Goal: Find specific page/section

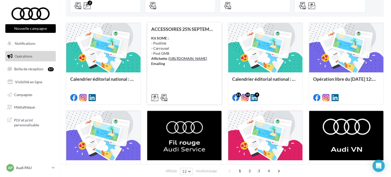
scroll to position [127, 0]
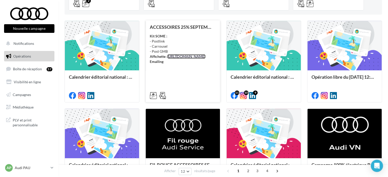
click at [171, 59] on link "[URL][DOMAIN_NAME]" at bounding box center [187, 56] width 38 height 4
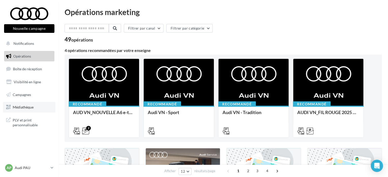
click at [26, 103] on link "Médiathèque" at bounding box center [29, 107] width 52 height 11
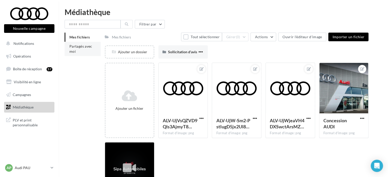
click at [81, 44] on span "Partagés avec moi" at bounding box center [80, 48] width 23 height 9
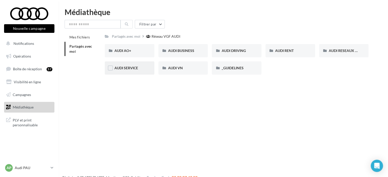
click at [128, 71] on div "AUDI SERVICE" at bounding box center [130, 67] width 50 height 13
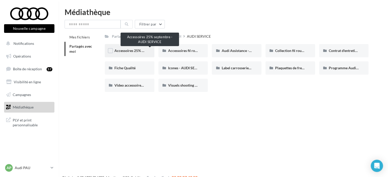
click at [129, 52] on span "Accessoires 25% septembre - AUDI SERVICE" at bounding box center [150, 50] width 71 height 4
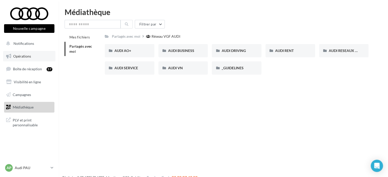
click at [32, 59] on link "Opérations" at bounding box center [29, 56] width 52 height 11
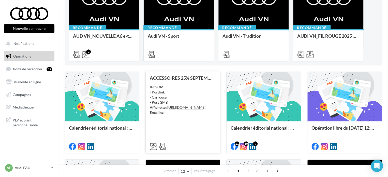
scroll to position [102, 0]
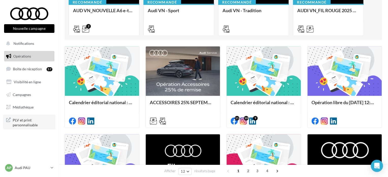
click at [31, 123] on span "PLV et print personnalisable" at bounding box center [33, 122] width 40 height 11
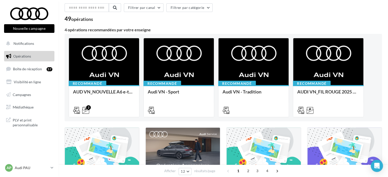
scroll to position [0, 0]
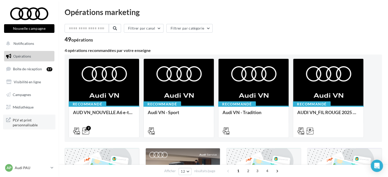
click at [27, 119] on span "PLV et print personnalisable" at bounding box center [33, 122] width 40 height 11
